Goal: Task Accomplishment & Management: Manage account settings

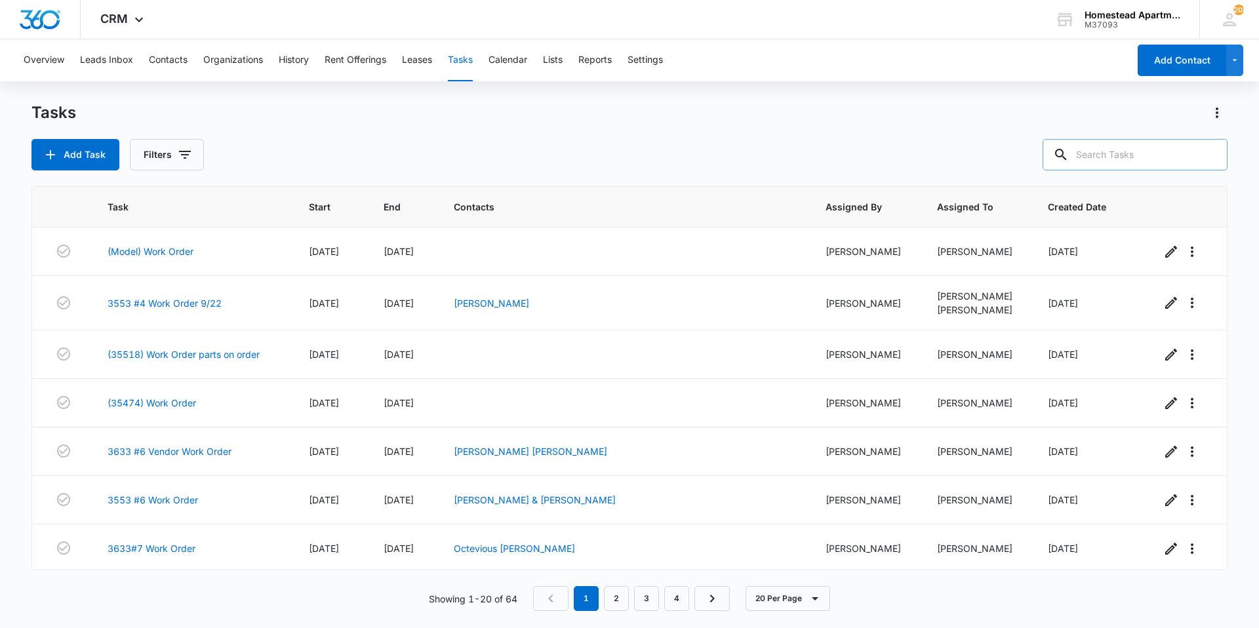
click at [1143, 154] on input "text" at bounding box center [1134, 154] width 185 height 31
type input "f"
click at [163, 50] on button "Contacts" at bounding box center [168, 60] width 39 height 42
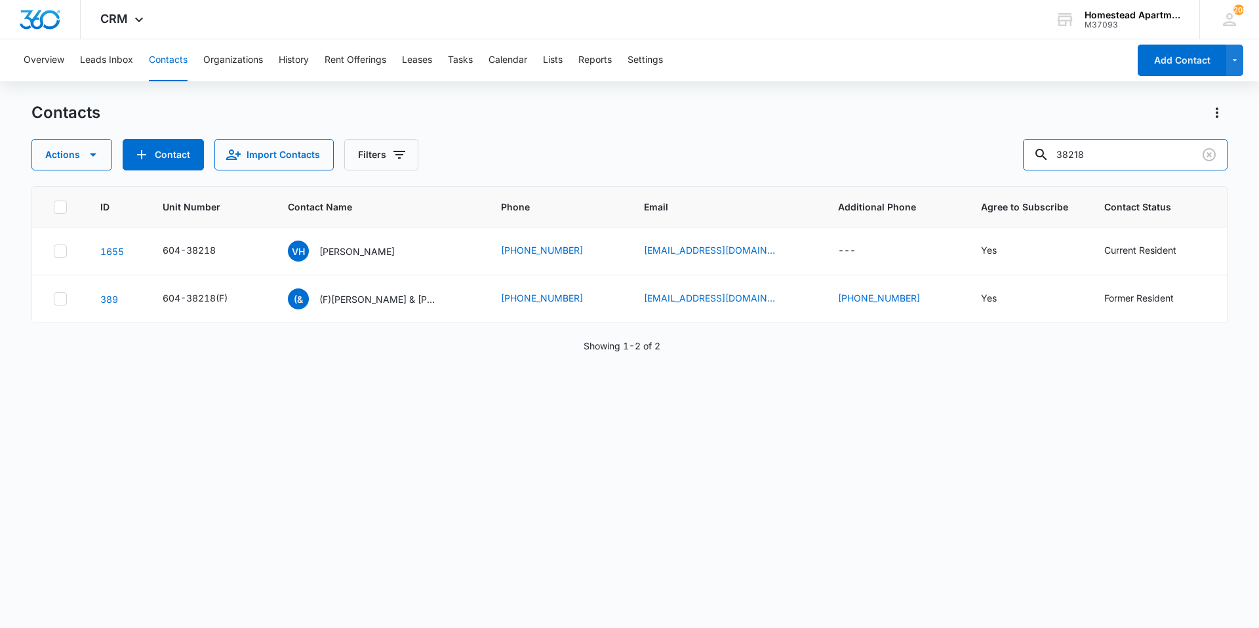
drag, startPoint x: 1112, startPoint y: 144, endPoint x: 1001, endPoint y: 165, distance: 113.4
click at [1001, 163] on div "Actions Contact Import Contacts Filters 38218" at bounding box center [629, 154] width 1196 height 31
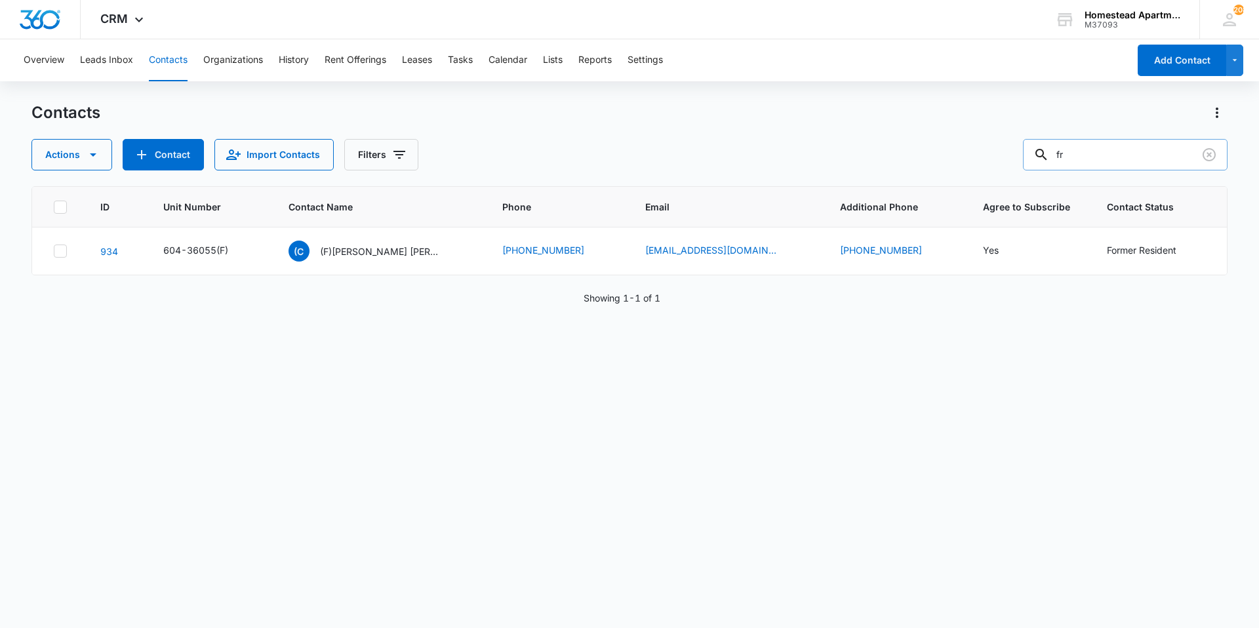
type input "f"
type input "36334"
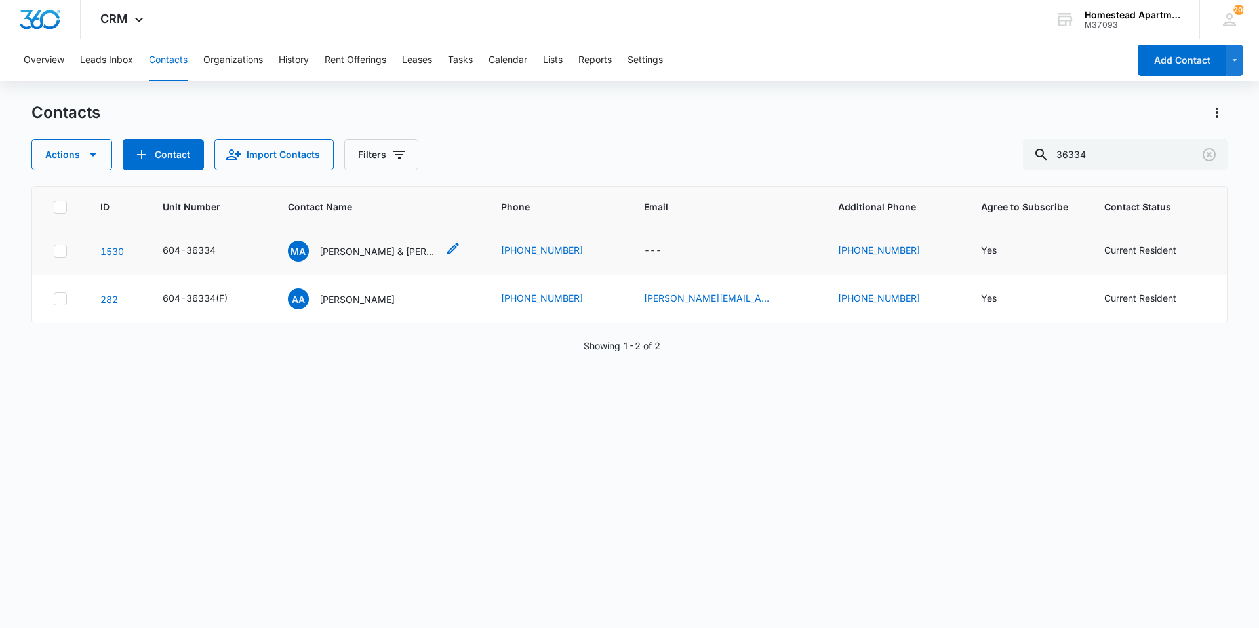
click at [368, 252] on p "[PERSON_NAME] & [PERSON_NAME]" at bounding box center [378, 252] width 118 height 14
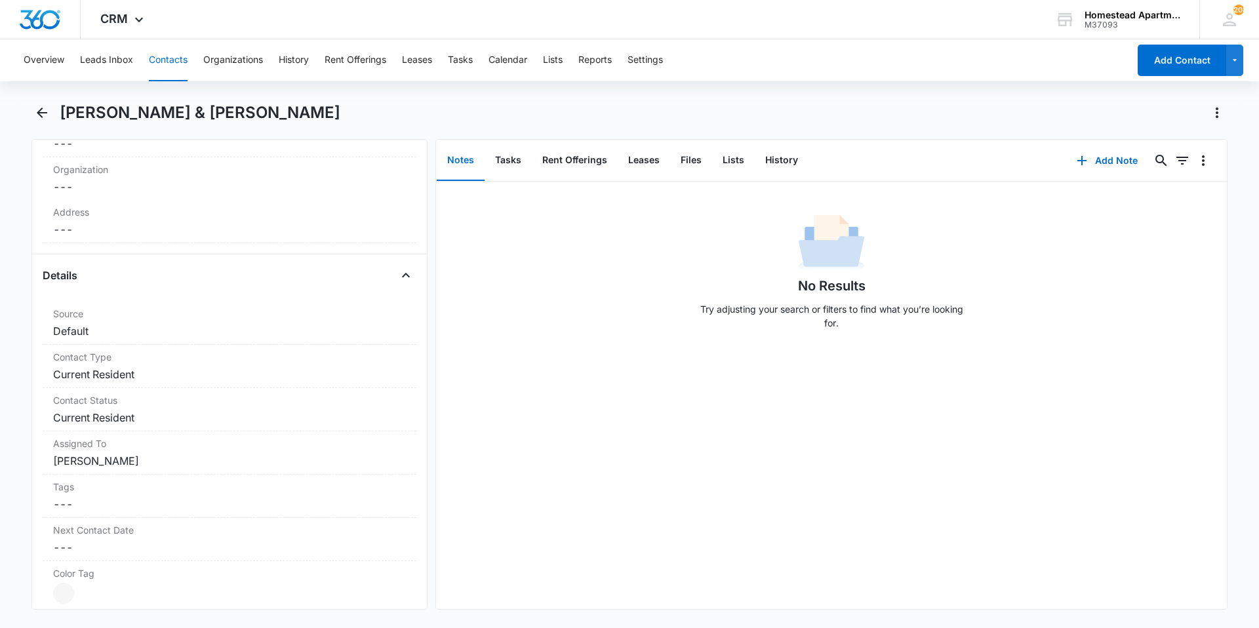
scroll to position [197, 0]
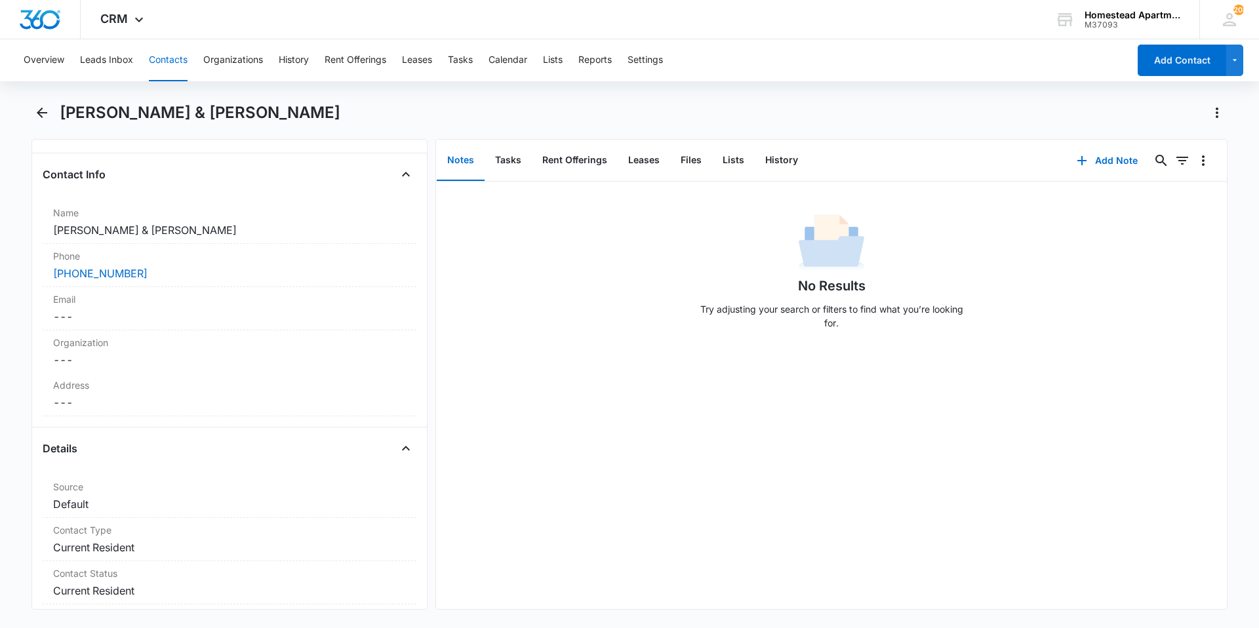
click at [163, 61] on button "Contacts" at bounding box center [168, 60] width 39 height 42
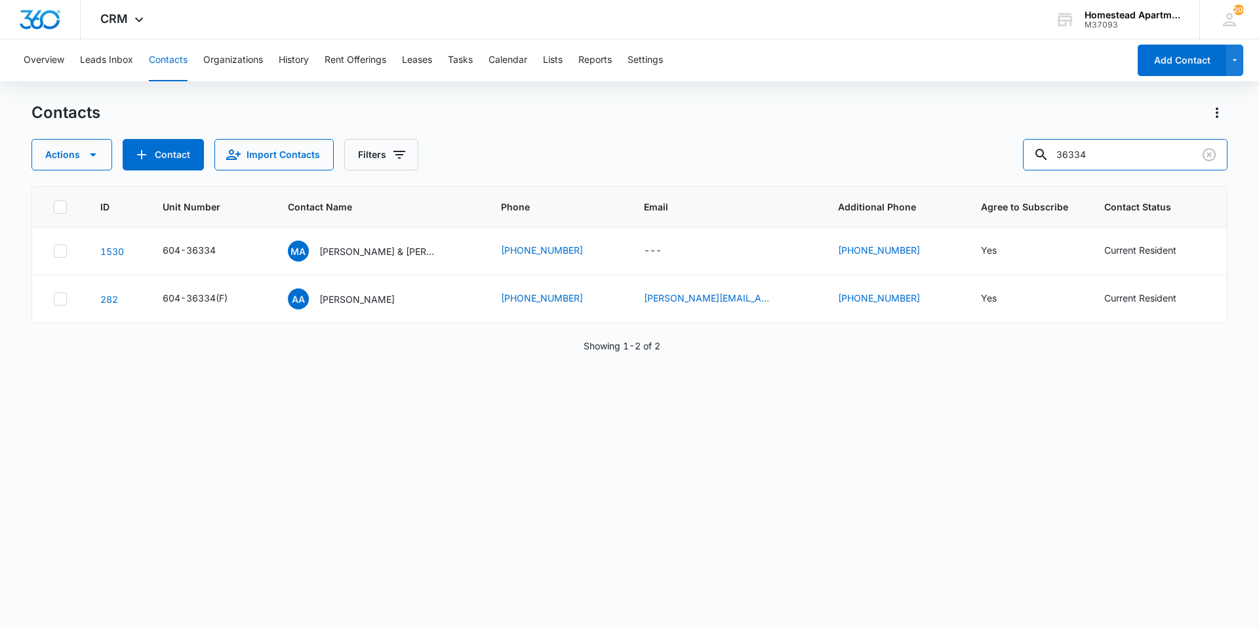
drag, startPoint x: 1146, startPoint y: 154, endPoint x: 1002, endPoint y: 183, distance: 146.5
click at [1002, 183] on div "Contacts Actions Contact Import Contacts Filters 36334 ID Unit Number Contact N…" at bounding box center [629, 364] width 1196 height 525
type input "38293"
click at [359, 248] on p "[PERSON_NAME] & [PERSON_NAME] [PERSON_NAME] & [PERSON_NAME] Taccy [PERSON_NAME]" at bounding box center [378, 252] width 118 height 14
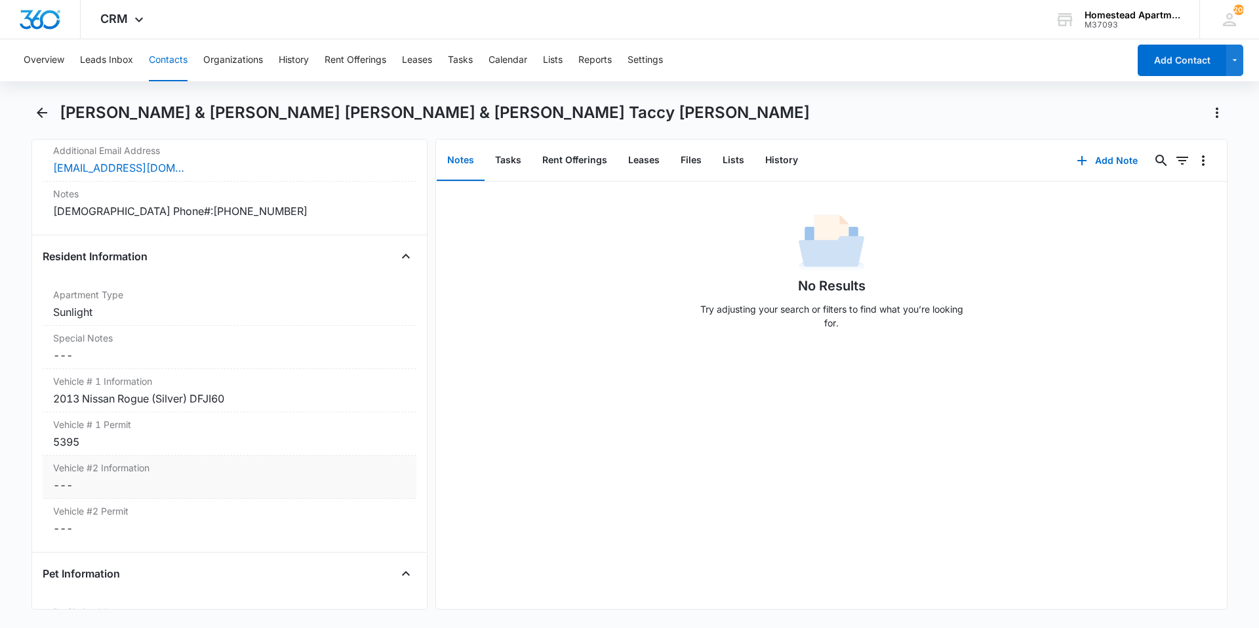
scroll to position [1246, 0]
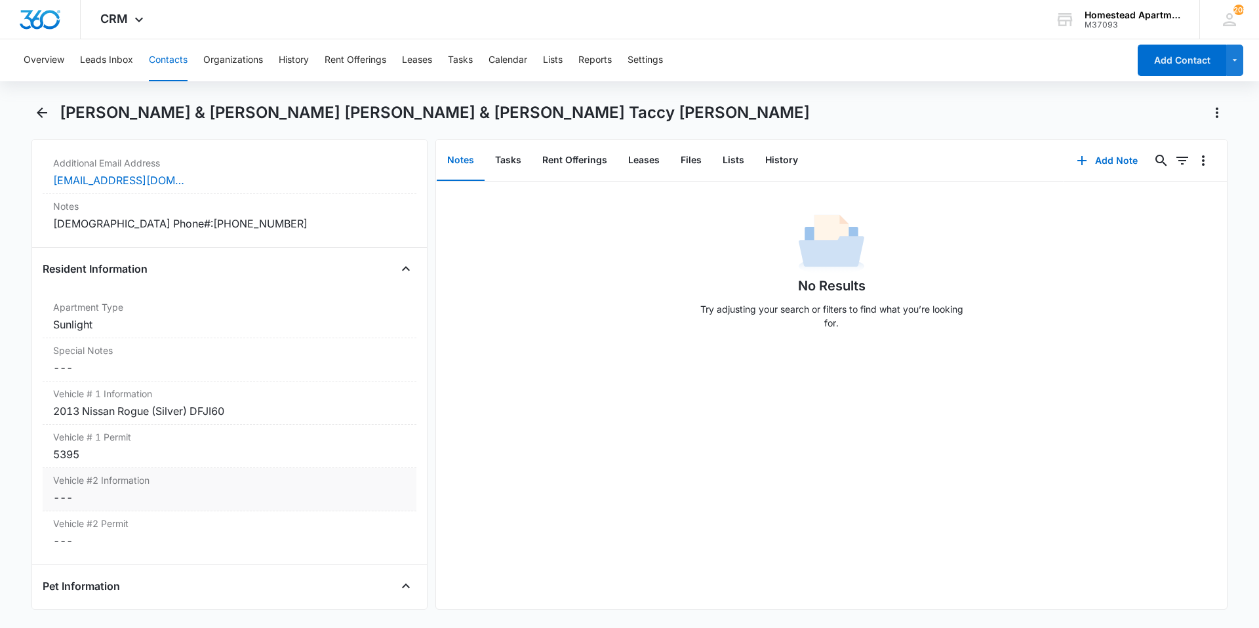
click at [192, 490] on dd "Cancel Save Changes ---" at bounding box center [229, 498] width 353 height 16
click at [198, 492] on input "Vehicle #2 Information" at bounding box center [229, 507] width 358 height 31
click at [172, 498] on input "Vehicle #2 Information" at bounding box center [229, 507] width 358 height 31
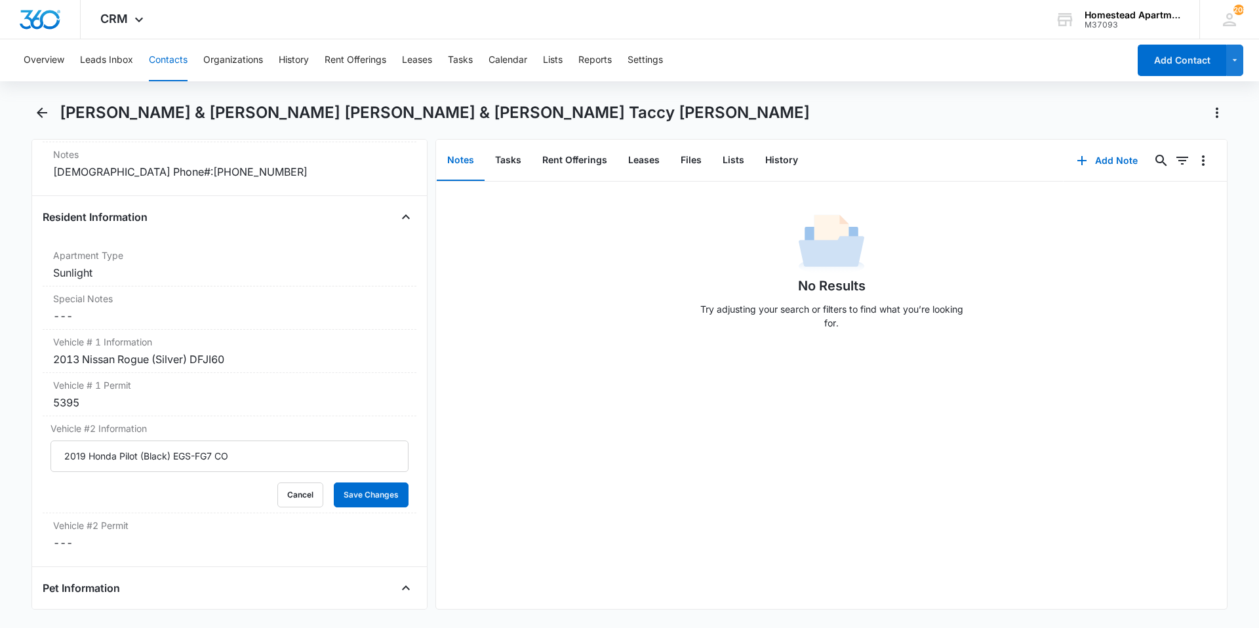
scroll to position [1377, 0]
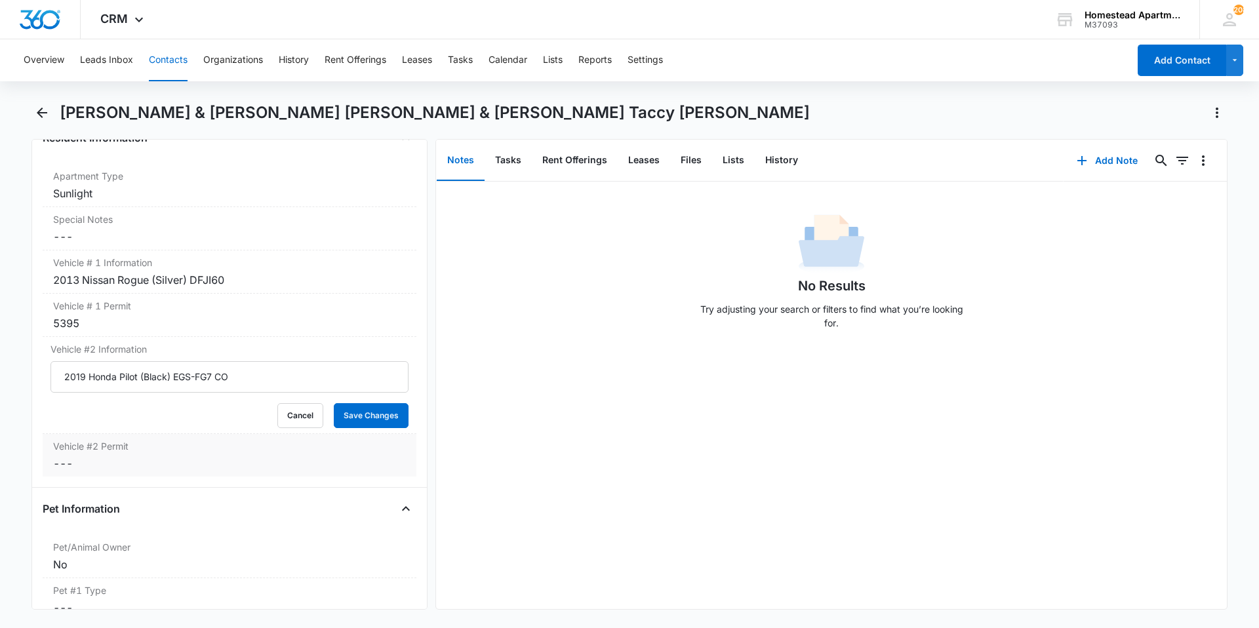
type input "2019 Honda Pilot (Black) EGS-FG7 CO"
click at [163, 456] on dd "Cancel Save Changes ---" at bounding box center [229, 464] width 353 height 16
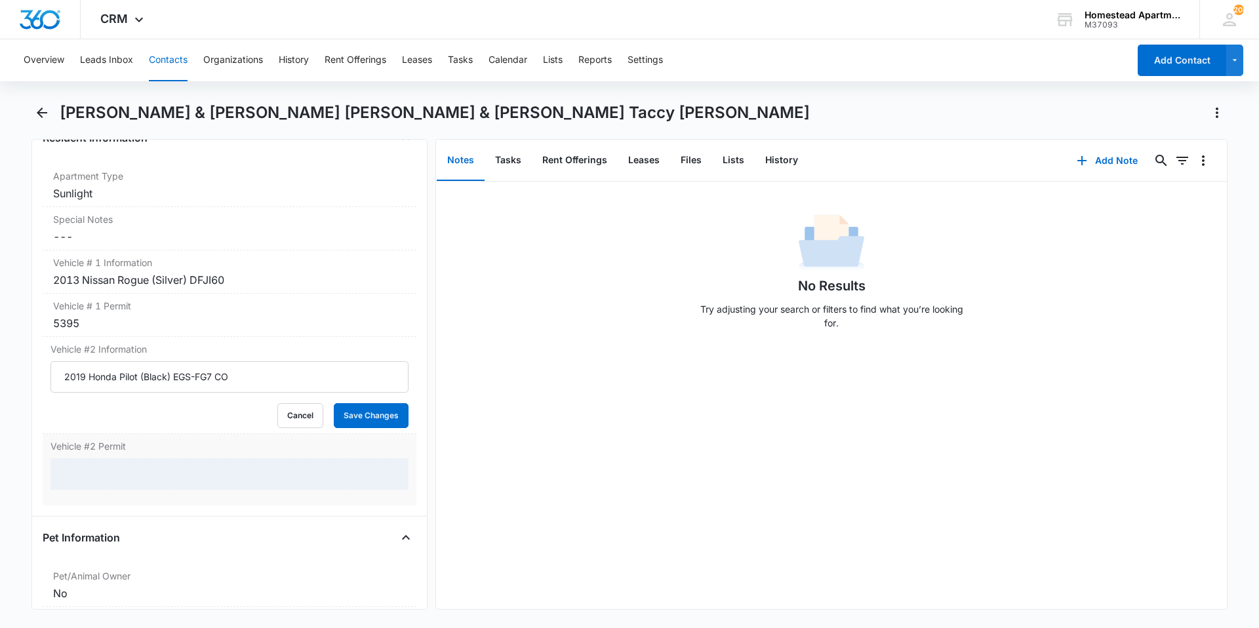
click at [159, 458] on div at bounding box center [229, 473] width 358 height 31
click at [365, 403] on button "Save Changes" at bounding box center [371, 415] width 75 height 25
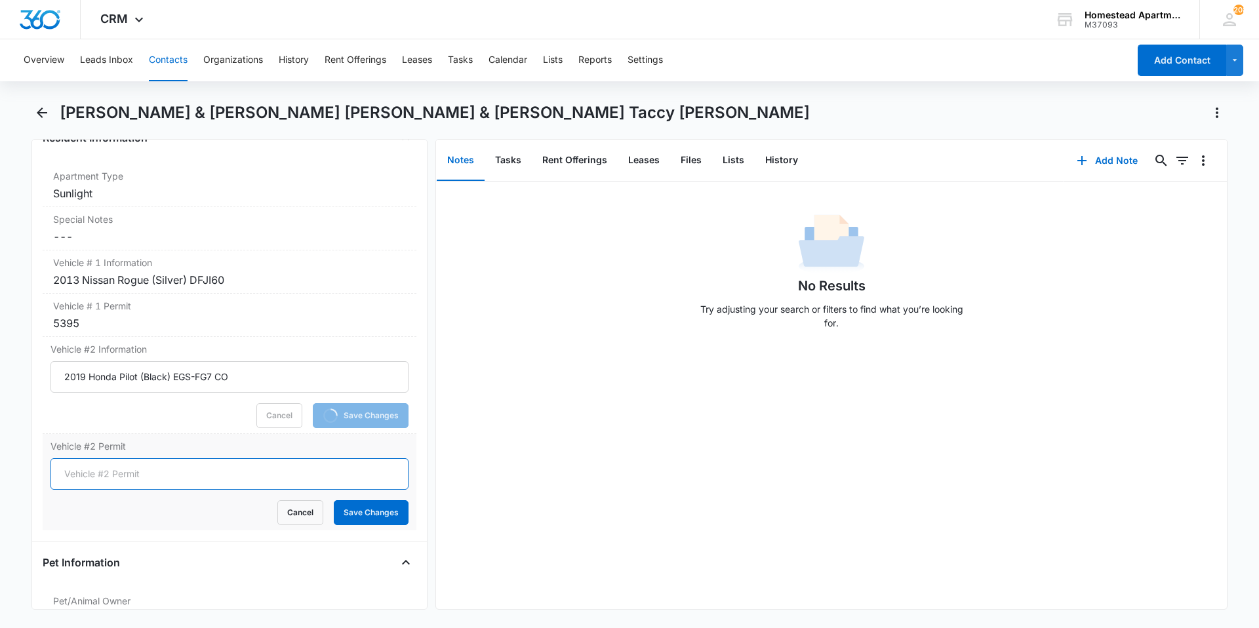
click at [222, 458] on input "Vehicle #2 Permit" at bounding box center [229, 473] width 358 height 31
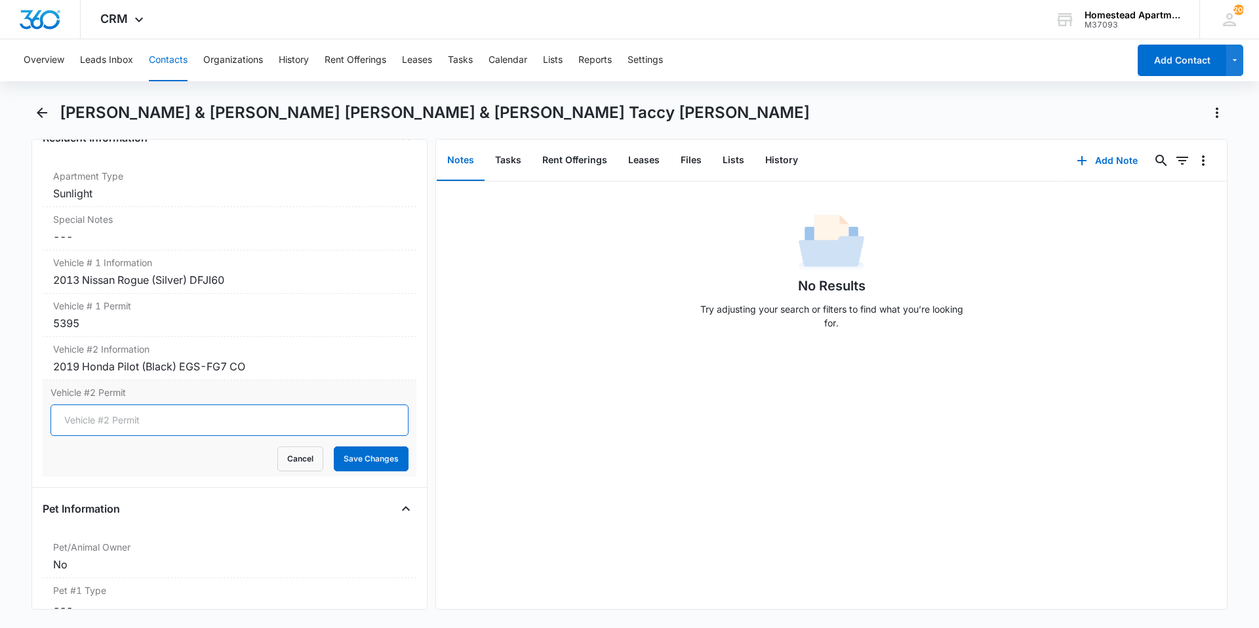
type input "1"
type input "7101"
click at [383, 450] on button "Save Changes" at bounding box center [371, 458] width 75 height 25
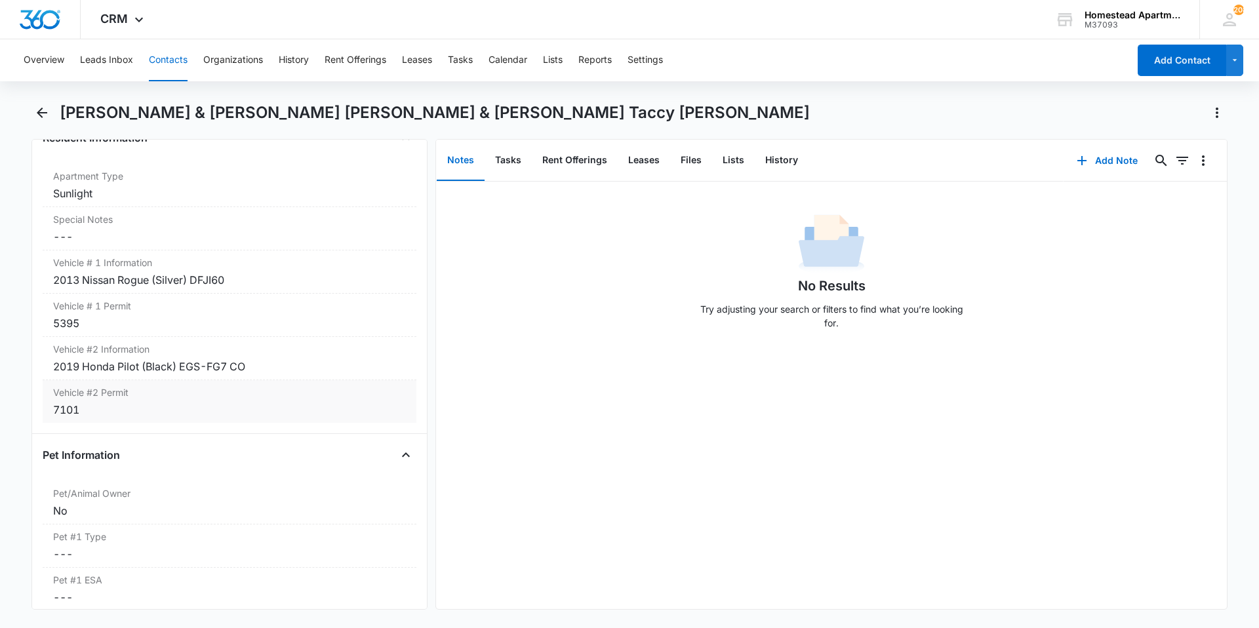
click at [155, 402] on div "7101" at bounding box center [229, 410] width 353 height 16
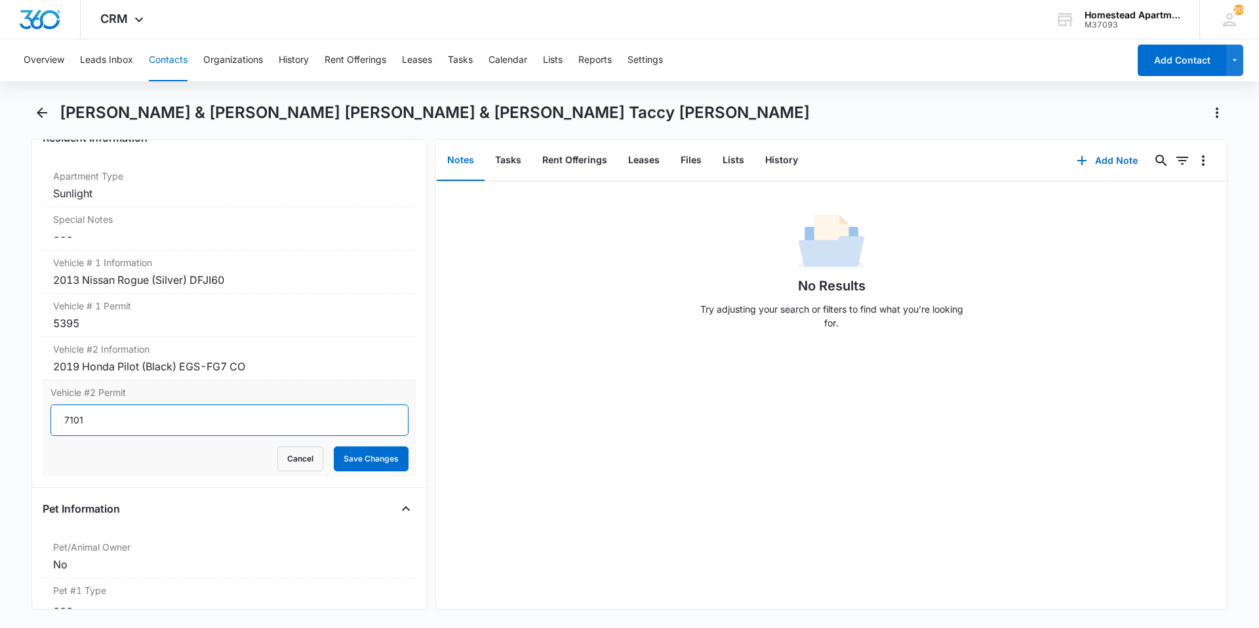
click at [151, 405] on input "7101" at bounding box center [229, 420] width 358 height 31
type input "7273"
click at [334, 446] on button "Save Changes" at bounding box center [371, 458] width 75 height 25
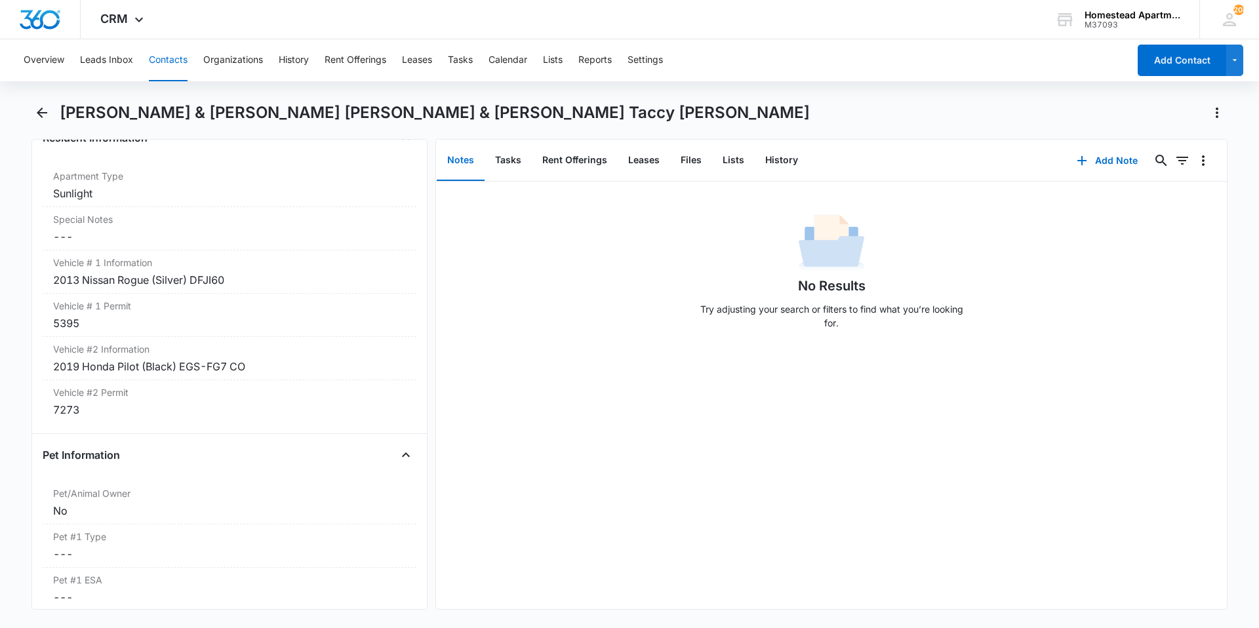
click at [176, 62] on button "Contacts" at bounding box center [168, 60] width 39 height 42
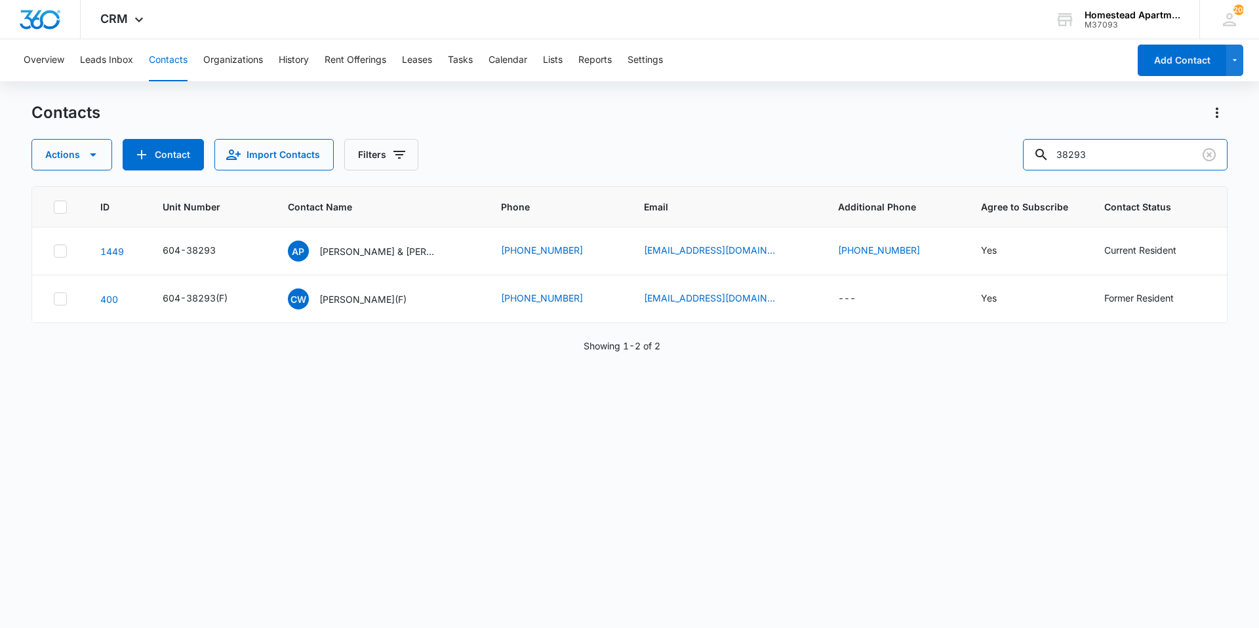
drag, startPoint x: 1125, startPoint y: 154, endPoint x: 930, endPoint y: 178, distance: 196.9
click at [930, 178] on div "Contacts Actions Contact Import Contacts Filters 38293 ID Unit Number Contact N…" at bounding box center [629, 364] width 1196 height 525
type input "38012"
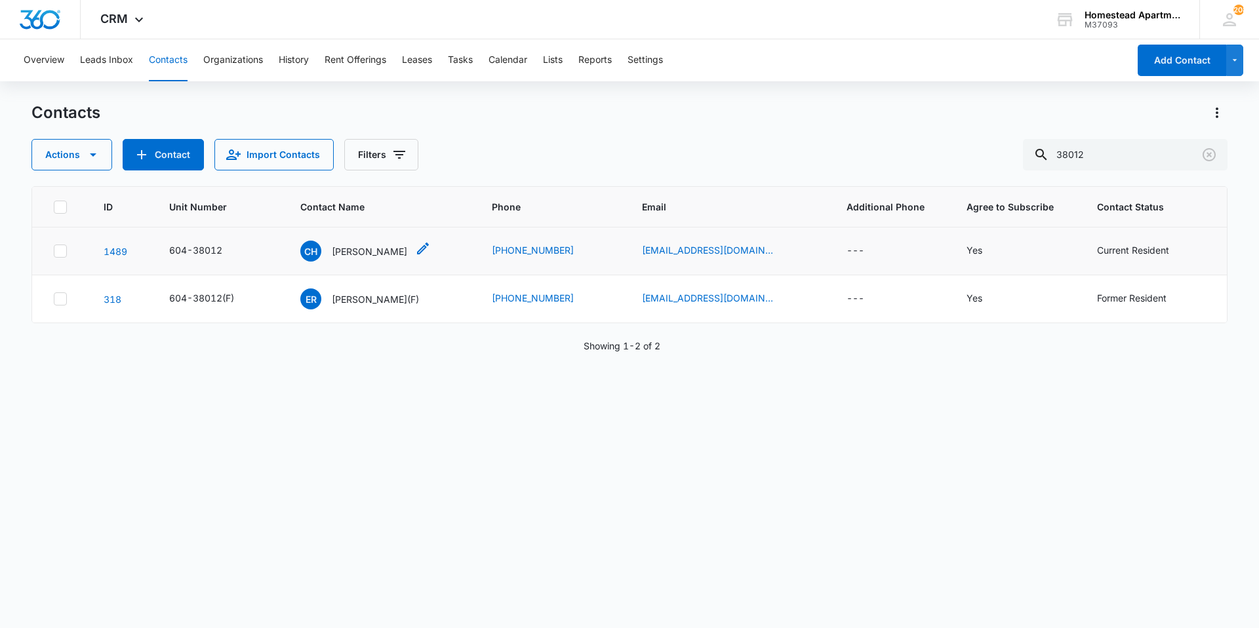
click at [335, 252] on p "[PERSON_NAME]" at bounding box center [369, 252] width 75 height 14
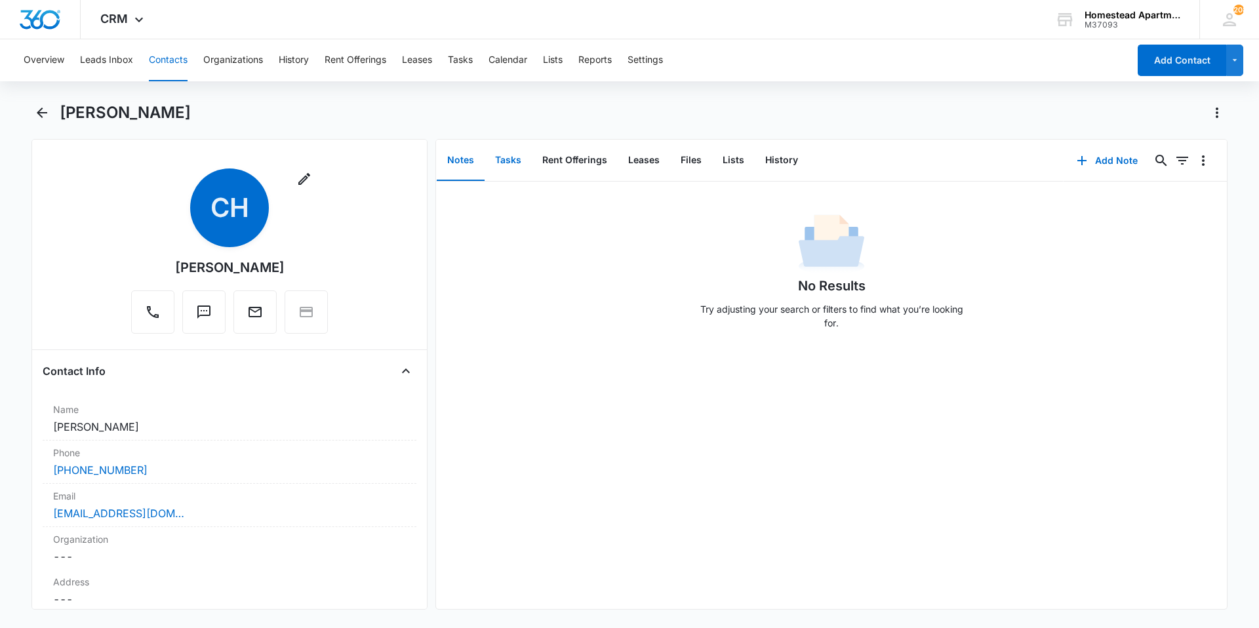
click at [516, 159] on button "Tasks" at bounding box center [508, 160] width 47 height 41
